Goal: Transaction & Acquisition: Purchase product/service

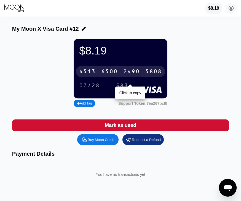
click at [30, 60] on div "$8.19 [CREDIT_CARD_NUMBER] Click to copy 07/28 583 Add Tag Support Token: 7ea26…" at bounding box center [120, 73] width 217 height 69
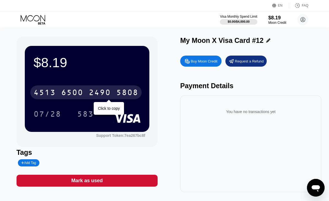
click at [39, 19] on icon at bounding box center [33, 18] width 25 height 6
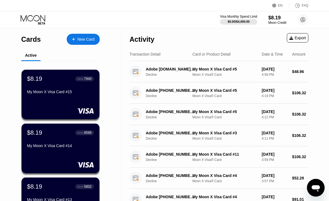
click at [71, 86] on div "$8.19 ● ● ● ● 7940 My Moon X Visa Card #15" at bounding box center [60, 85] width 67 height 21
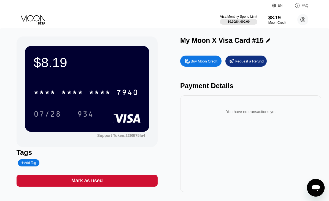
click at [120, 91] on div "7940" at bounding box center [127, 93] width 22 height 9
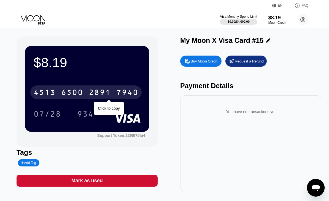
click at [30, 15] on icon at bounding box center [33, 18] width 25 height 6
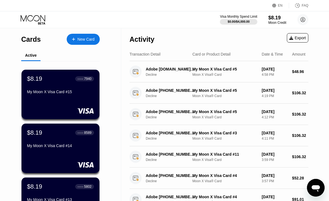
click at [88, 42] on div "New Card" at bounding box center [86, 39] width 17 height 5
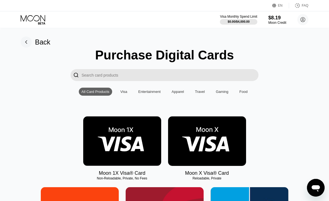
click at [215, 138] on img at bounding box center [207, 140] width 78 height 49
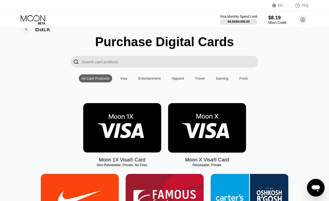
scroll to position [19, 0]
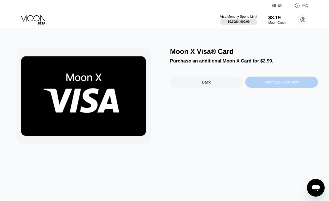
click at [275, 82] on div "Purchase Card Now" at bounding box center [282, 82] width 34 height 4
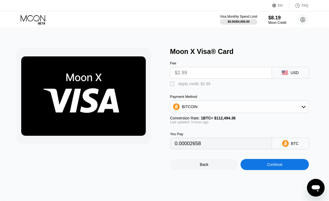
click at [177, 85] on div " Apply credit: $2.99" at bounding box center [191, 84] width 43 height 6
type input "0"
click at [280, 166] on div "Continue" at bounding box center [274, 164] width 15 height 4
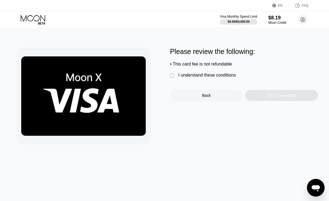
click at [177, 78] on div " I understand these conditions" at bounding box center [204, 76] width 69 height 6
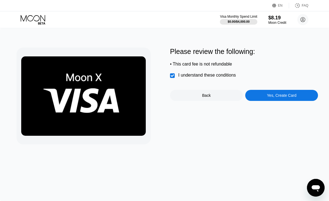
click at [283, 97] on div "Yes, Create Card" at bounding box center [282, 95] width 30 height 4
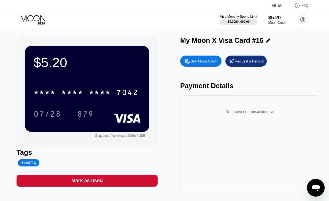
click at [35, 22] on icon at bounding box center [34, 20] width 26 height 10
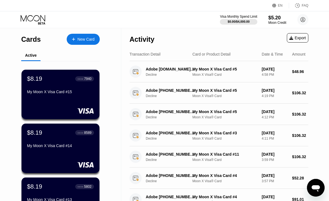
click at [71, 84] on div "$8.19 ● ● ● ● 7940 My Moon X Visa Card #15" at bounding box center [60, 85] width 67 height 21
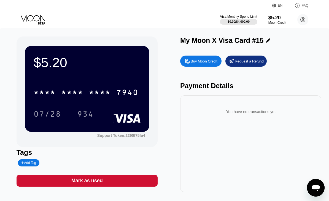
click at [106, 90] on div "* * * *" at bounding box center [100, 93] width 22 height 9
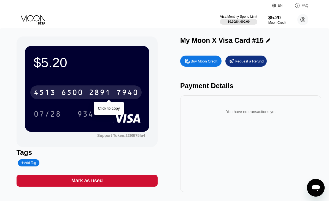
click at [34, 17] on icon at bounding box center [34, 20] width 26 height 10
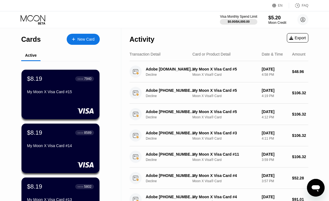
click at [69, 92] on div "My Moon X Visa Card #15" at bounding box center [60, 91] width 67 height 4
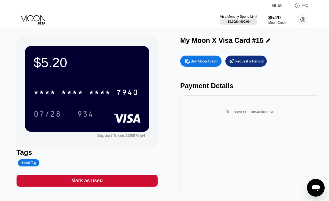
click at [28, 19] on icon at bounding box center [33, 18] width 25 height 6
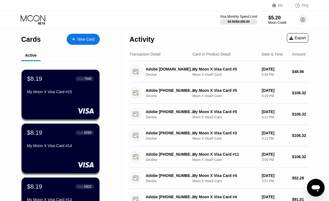
click at [69, 145] on div "My Moon X Visa Card #14" at bounding box center [60, 145] width 67 height 4
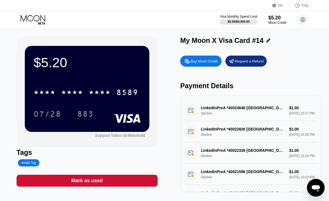
click at [36, 16] on icon at bounding box center [33, 18] width 25 height 6
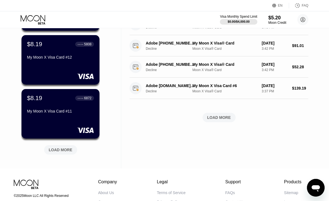
click at [65, 152] on div "LOAD MORE" at bounding box center [61, 149] width 24 height 5
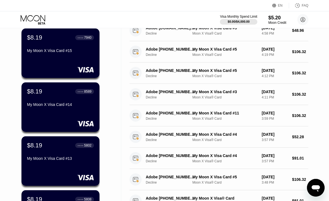
scroll to position [41, 0]
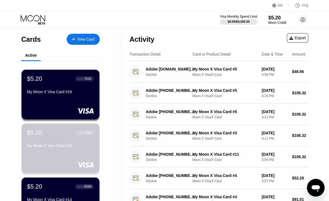
click at [68, 146] on div "My Moon X Visa Card #15" at bounding box center [60, 145] width 67 height 4
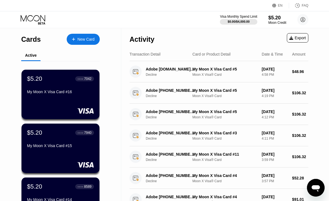
click at [82, 150] on div "My Moon X Visa Card #15" at bounding box center [60, 146] width 67 height 7
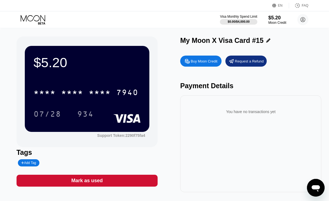
click at [134, 89] on div "7940" at bounding box center [127, 93] width 22 height 9
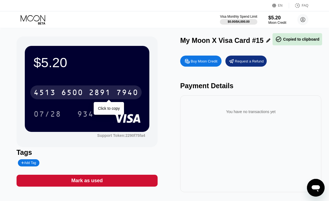
click at [40, 21] on icon at bounding box center [34, 20] width 26 height 10
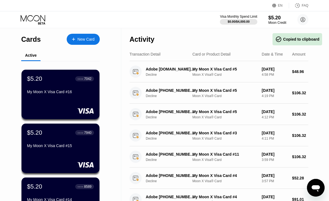
click at [78, 90] on div "My Moon X Visa Card #16" at bounding box center [60, 91] width 67 height 4
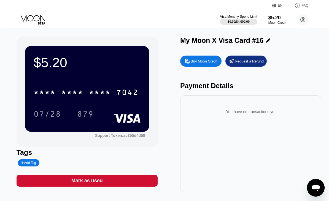
click at [105, 89] on div "* * * *" at bounding box center [100, 93] width 22 height 9
